Goal: Information Seeking & Learning: Check status

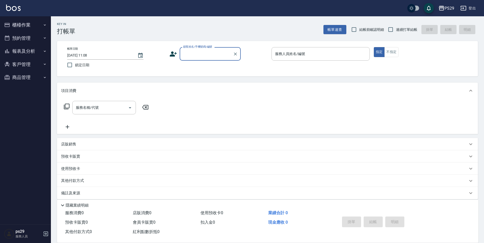
click at [18, 51] on button "報表及分析" at bounding box center [25, 51] width 47 height 13
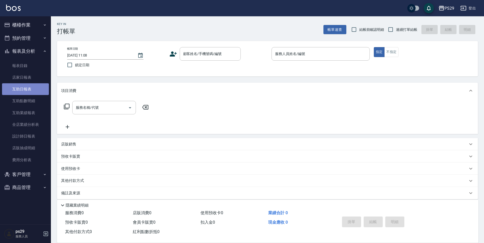
click at [21, 88] on link "互助日報表" at bounding box center [25, 89] width 47 height 12
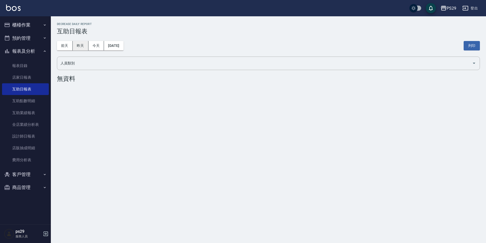
click at [73, 42] on button "昨天" at bounding box center [81, 45] width 16 height 9
click at [62, 46] on button "前天" at bounding box center [65, 45] width 16 height 9
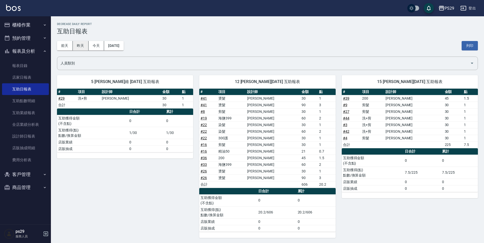
click at [83, 44] on button "昨天" at bounding box center [81, 45] width 16 height 9
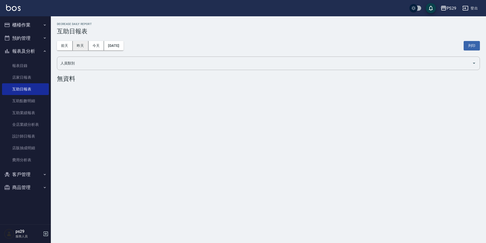
click at [83, 44] on button "昨天" at bounding box center [81, 45] width 16 height 9
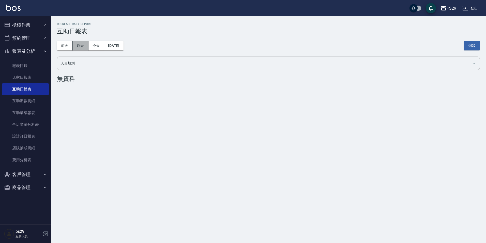
click at [83, 44] on button "昨天" at bounding box center [81, 45] width 16 height 9
